Goal: Check status: Check status

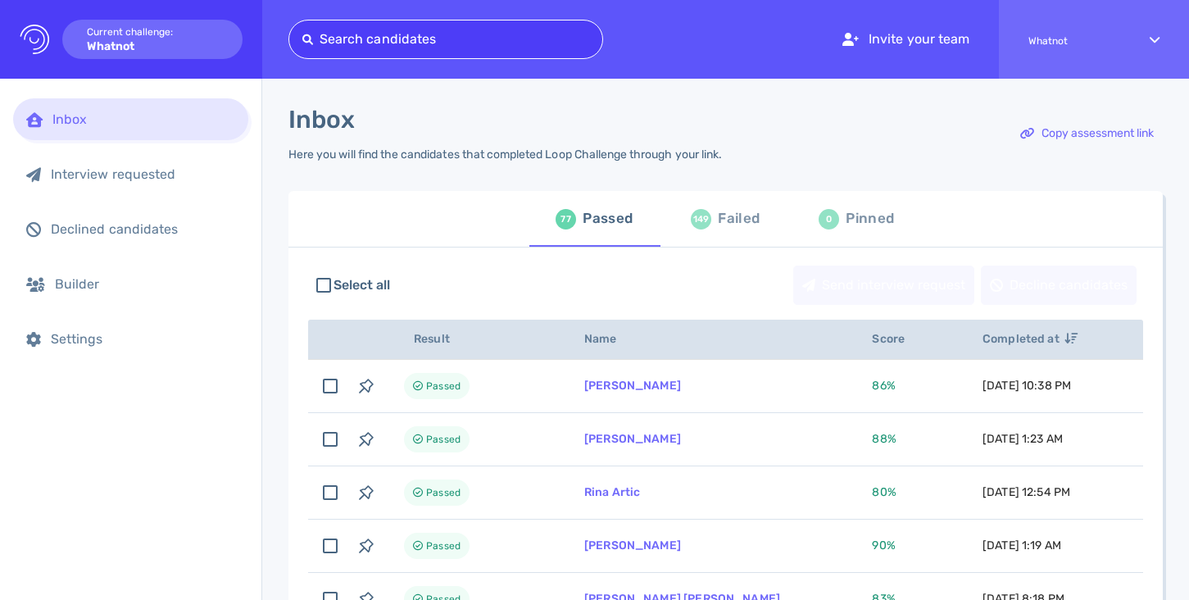
click at [483, 31] on div at bounding box center [445, 39] width 287 height 23
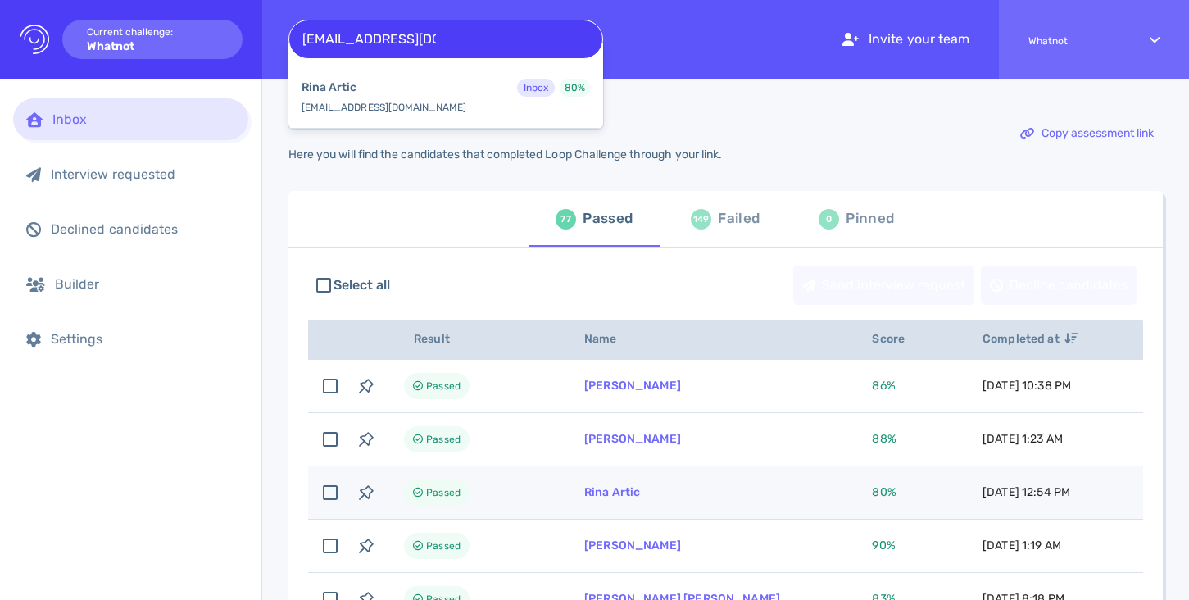
type input "[EMAIL_ADDRESS][DOMAIN_NAME]"
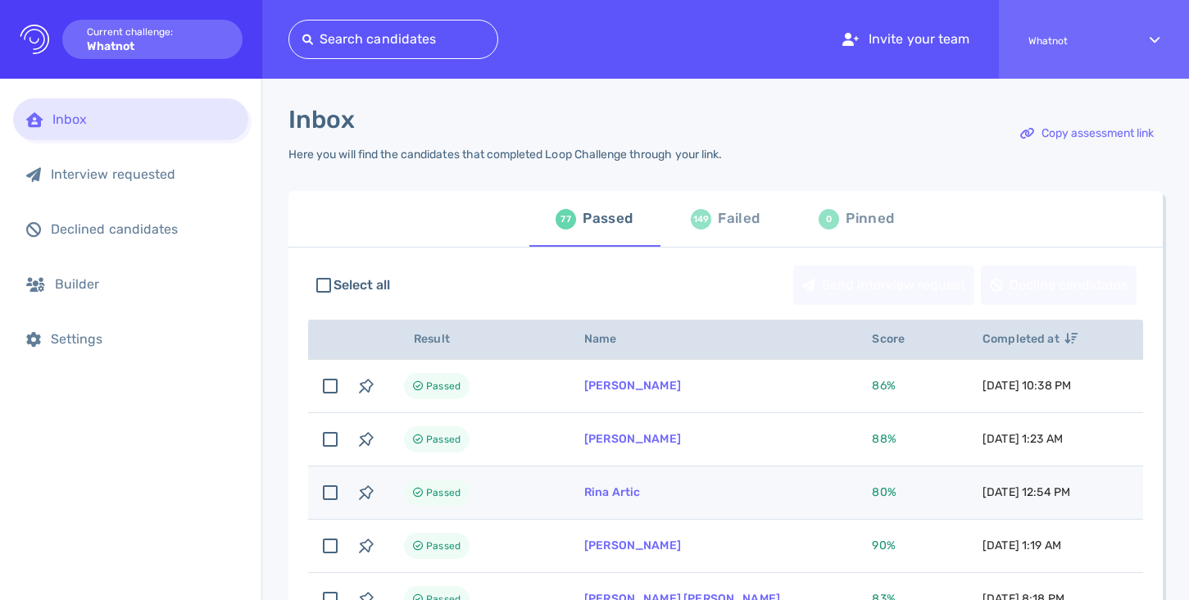
click at [507, 503] on td "Passed" at bounding box center [474, 492] width 180 height 53
checkbox input "true"
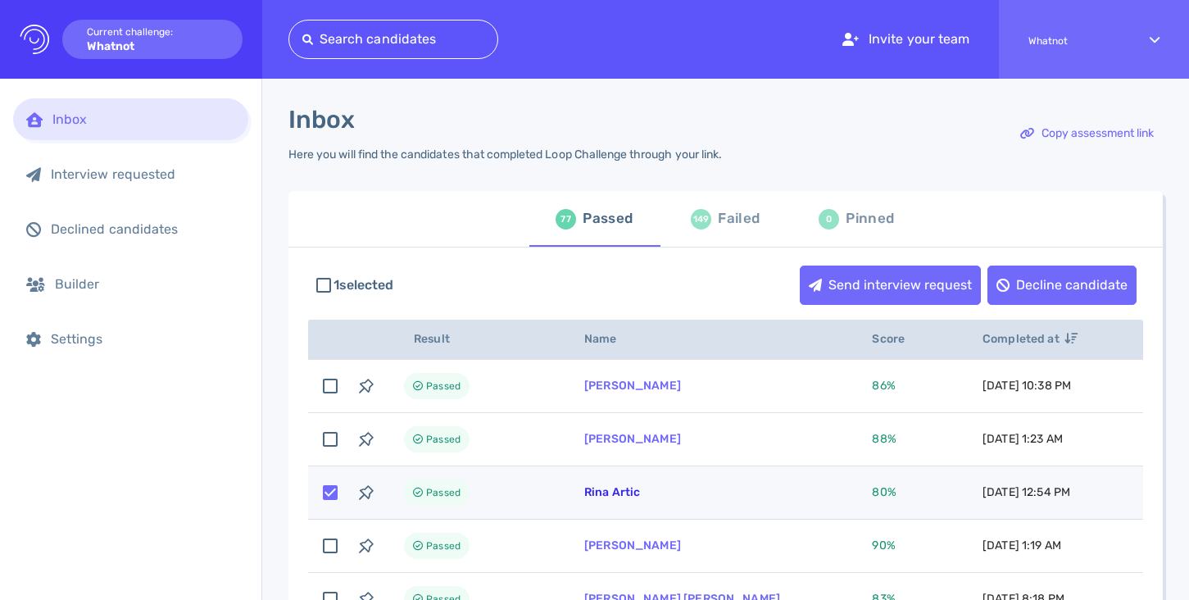
click at [587, 499] on link "Rina Artic" at bounding box center [612, 492] width 57 height 14
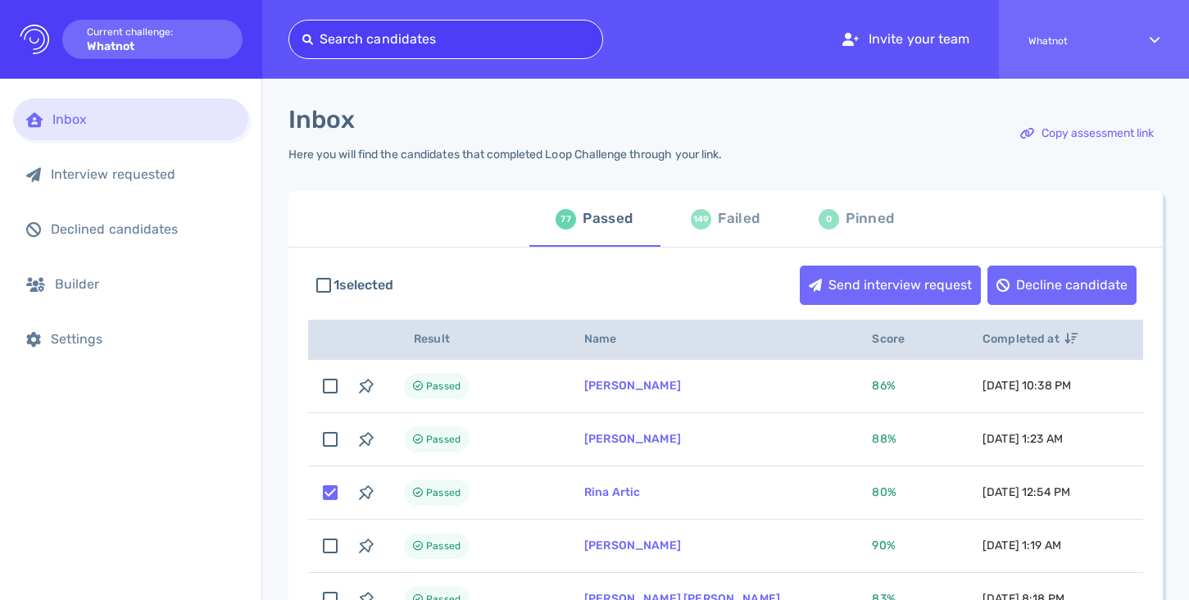
click at [447, 34] on div at bounding box center [445, 39] width 287 height 23
paste input "renzoddistefano@gmail.com"
type input "renzoddistefano@gmail.com"
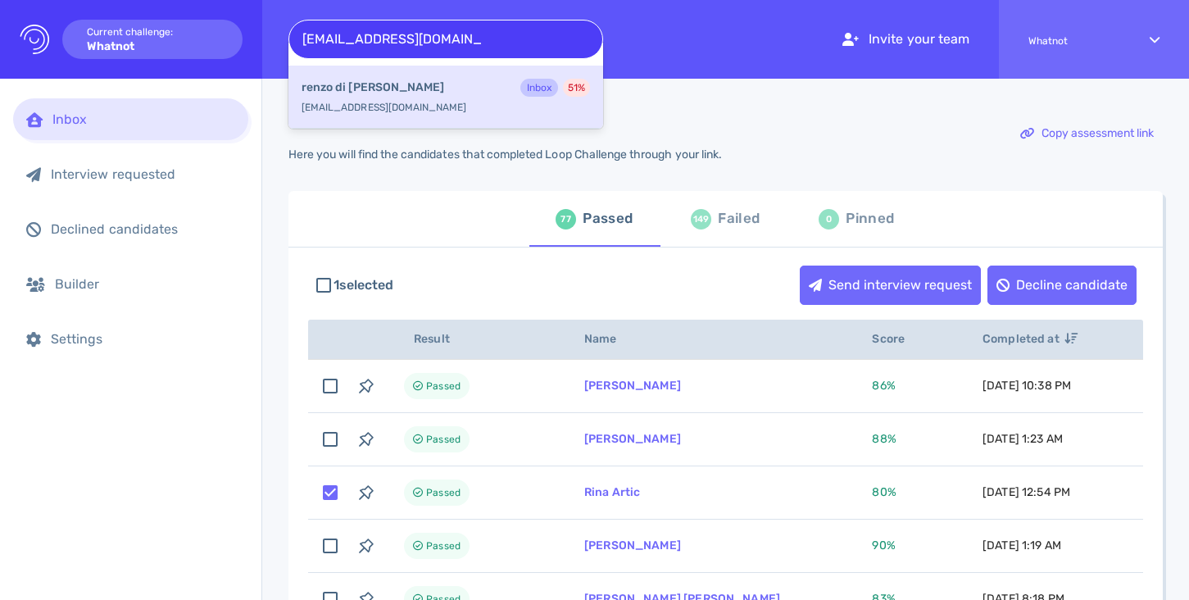
click at [449, 83] on div "renzo di stefano Inbox 51 %" at bounding box center [446, 89] width 288 height 21
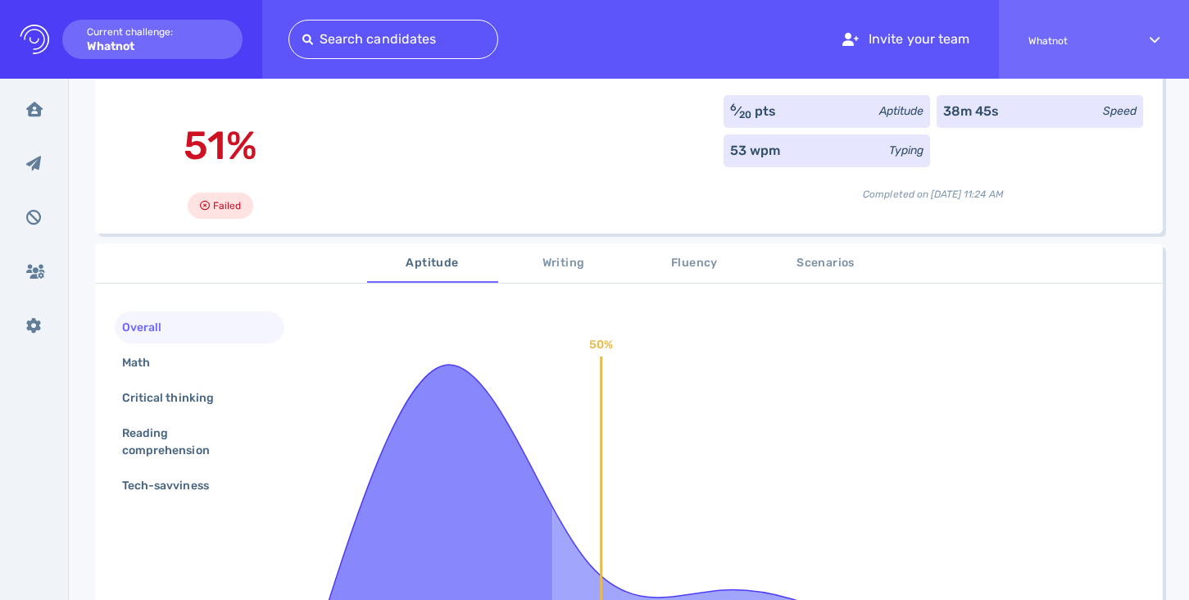
scroll to position [125, 0]
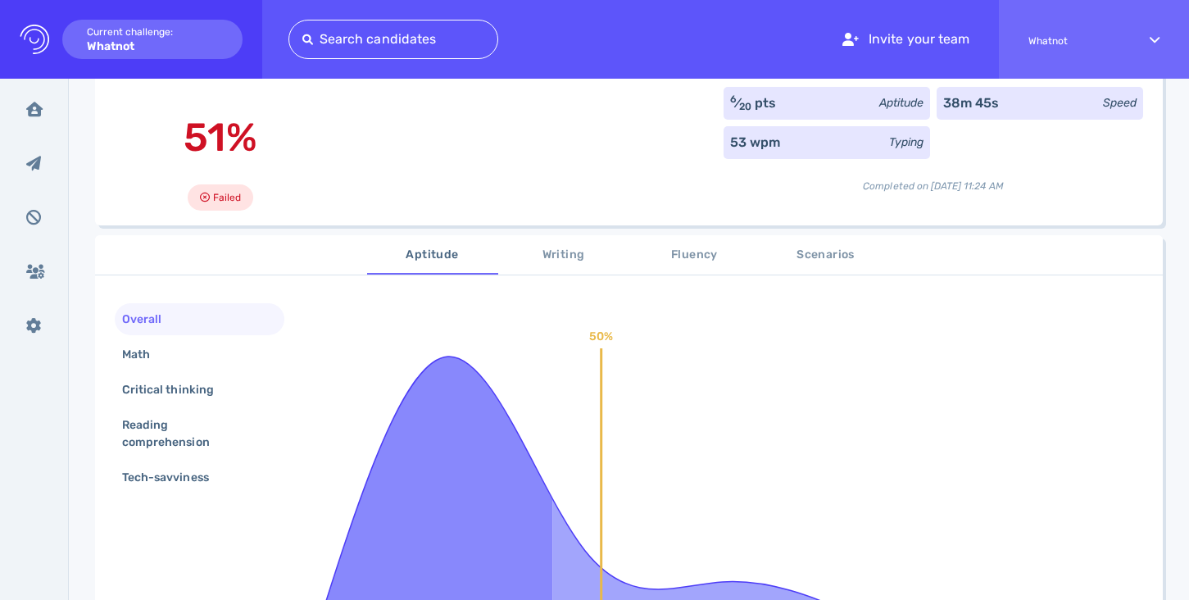
click at [790, 262] on span "Scenarios" at bounding box center [825, 255] width 111 height 20
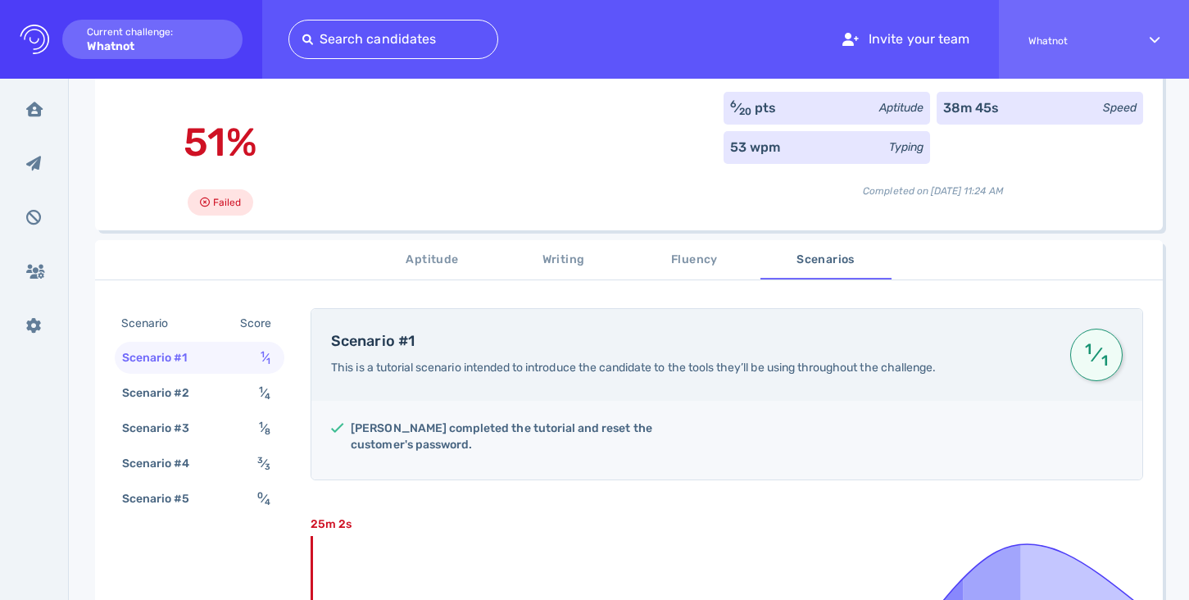
scroll to position [0, 0]
